Goal: Find specific page/section: Find specific page/section

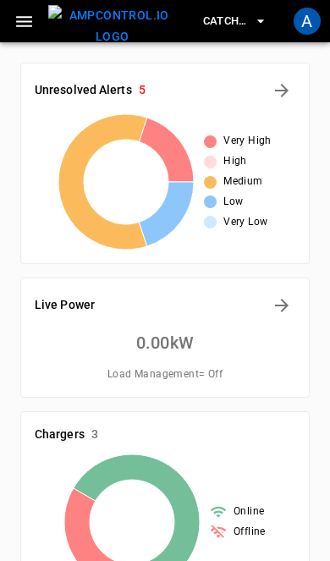
click at [312, 19] on div "A" at bounding box center [307, 21] width 27 height 27
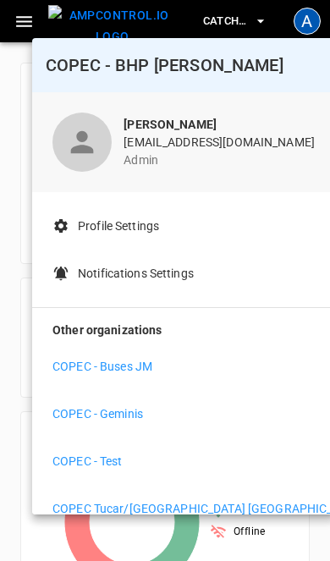
click at [174, 475] on li "COPEC - Test" at bounding box center [183, 461] width 262 height 41
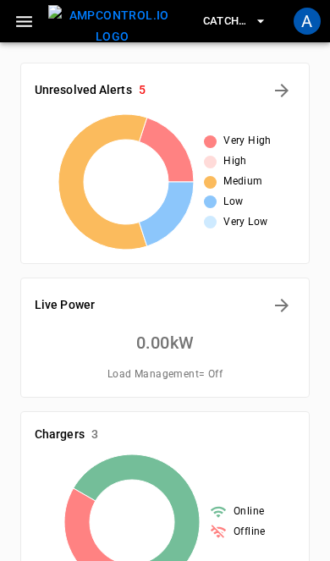
scroll to position [97, 0]
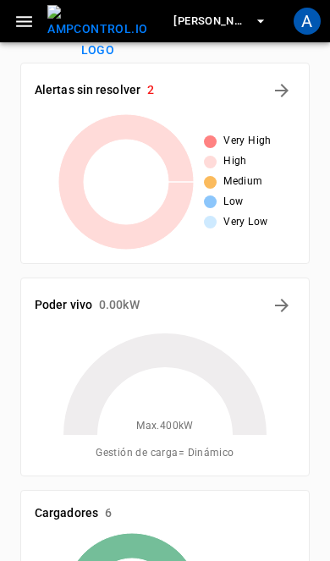
click at [301, 10] on div "A" at bounding box center [307, 21] width 27 height 27
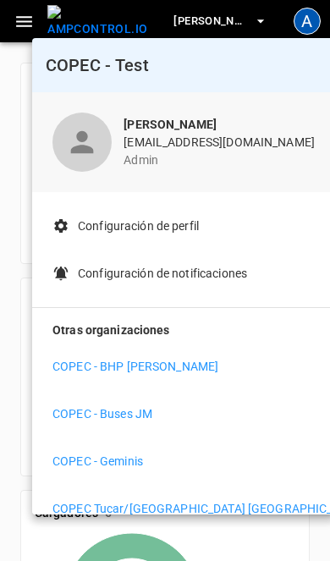
click at [143, 464] on p "COPEC - Geminis" at bounding box center [97, 462] width 91 height 18
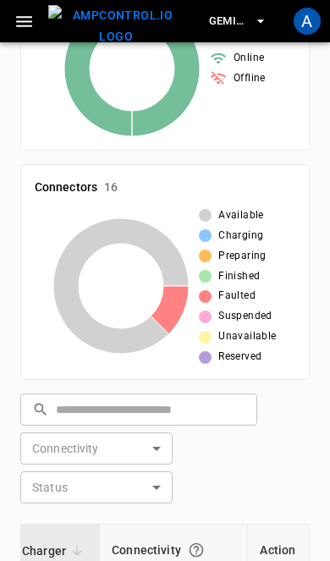
scroll to position [532, 0]
